Goal: Transaction & Acquisition: Purchase product/service

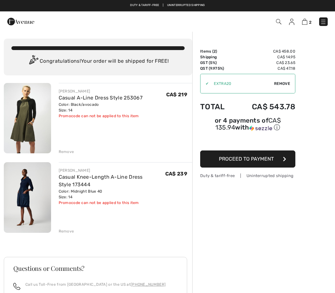
click at [29, 198] on img at bounding box center [27, 197] width 47 height 71
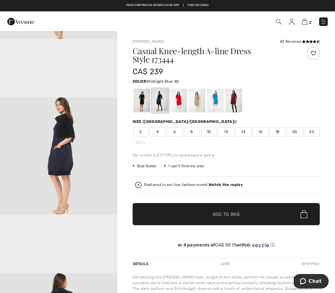
scroll to position [989, 0]
click at [203, 95] on div at bounding box center [196, 101] width 16 height 24
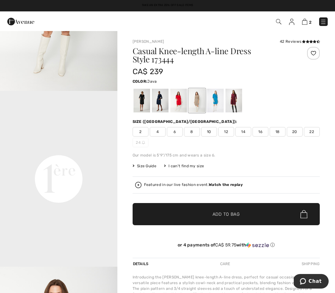
scroll to position [348, 0]
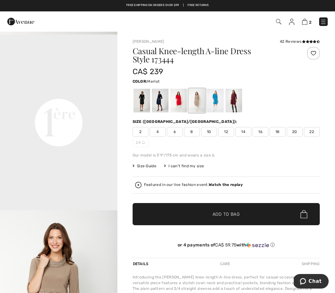
click at [237, 99] on div at bounding box center [233, 101] width 16 height 24
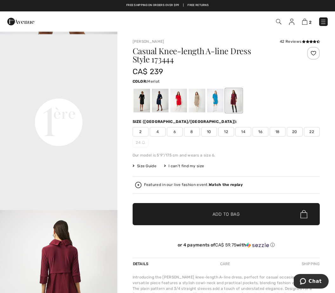
scroll to position [0, 0]
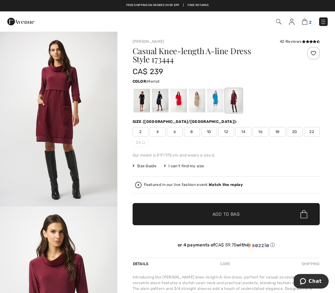
click at [308, 20] on link "2" at bounding box center [307, 22] width 10 height 8
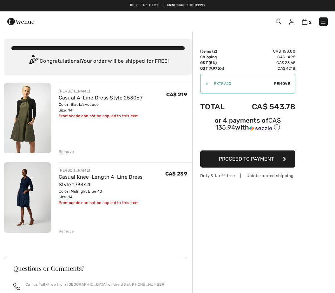
click at [261, 162] on span "Proceed to Payment" at bounding box center [246, 159] width 55 height 6
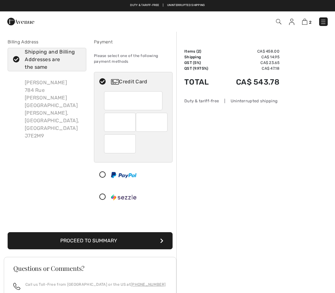
click at [167, 120] on div at bounding box center [152, 122] width 32 height 19
radio input "true"
click at [140, 243] on button "Proceed to Summary" at bounding box center [90, 241] width 165 height 17
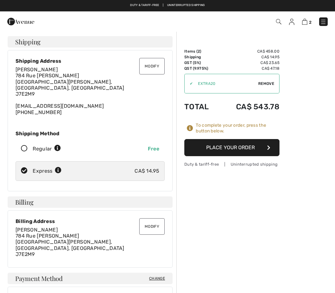
click at [252, 142] on button "Place Your Order" at bounding box center [231, 147] width 95 height 17
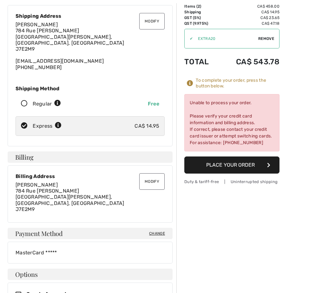
scroll to position [47, 0]
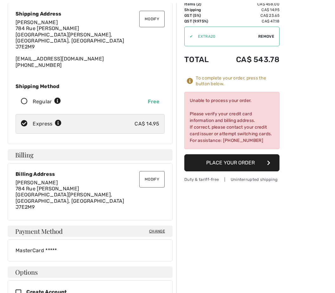
click at [131, 240] on div "MasterCard *****" at bounding box center [90, 251] width 165 height 22
click at [159, 229] on span "Change" at bounding box center [157, 232] width 16 height 6
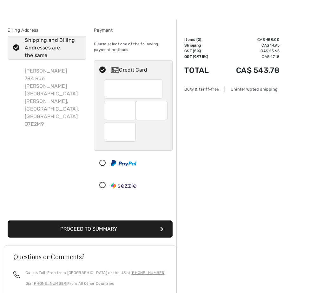
click at [137, 230] on button "Proceed to Summary" at bounding box center [90, 229] width 165 height 17
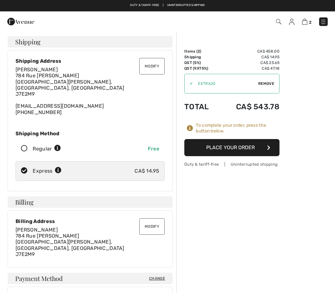
click at [271, 145] on button "Place Your Order" at bounding box center [231, 147] width 95 height 17
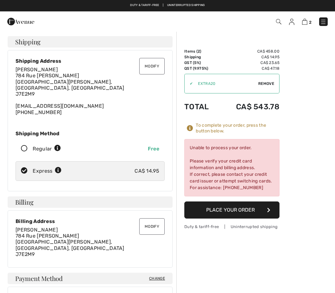
click at [153, 227] on button "Modify" at bounding box center [151, 227] width 25 height 16
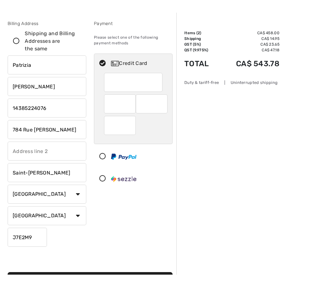
click at [132, 113] on div at bounding box center [120, 122] width 32 height 19
radio input "true"
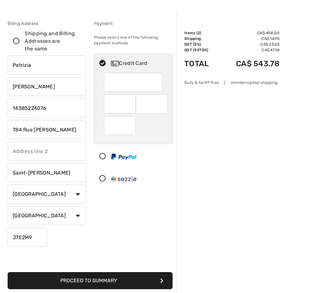
click at [148, 281] on button "Proceed to Summary" at bounding box center [90, 281] width 165 height 17
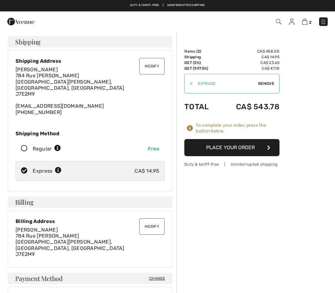
click at [270, 147] on icon "button" at bounding box center [268, 147] width 3 height 5
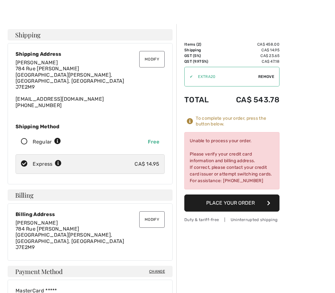
scroll to position [10, 0]
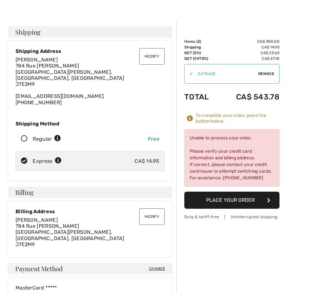
click at [161, 210] on button "Modify" at bounding box center [151, 217] width 25 height 16
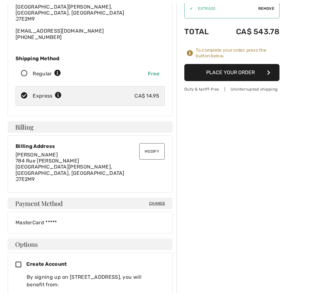
scroll to position [75, 0]
click at [156, 220] on div "MasterCard *****" at bounding box center [90, 223] width 149 height 6
click at [162, 201] on span "Change" at bounding box center [157, 204] width 16 height 6
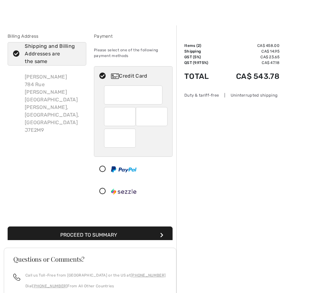
click at [160, 189] on div at bounding box center [130, 191] width 73 height 19
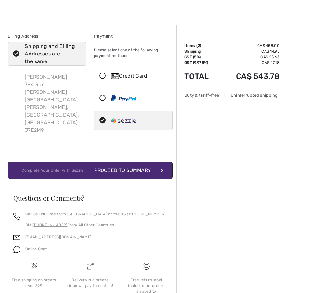
click at [103, 69] on div "Credit Card" at bounding box center [133, 76] width 78 height 19
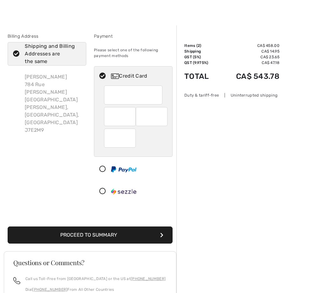
scroll to position [6, 0]
click at [164, 113] on div at bounding box center [152, 116] width 32 height 19
radio input "true"
click at [98, 230] on button "Proceed to Summary" at bounding box center [90, 235] width 165 height 17
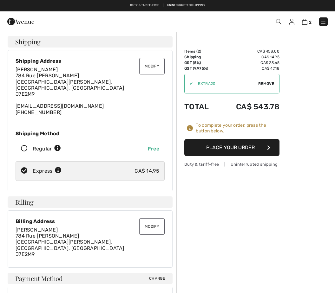
click at [267, 148] on icon "button" at bounding box center [268, 147] width 3 height 5
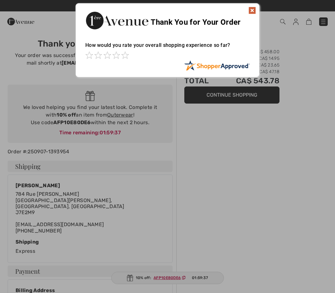
click at [251, 13] on img at bounding box center [252, 11] width 8 height 8
